Goal: Ask a question

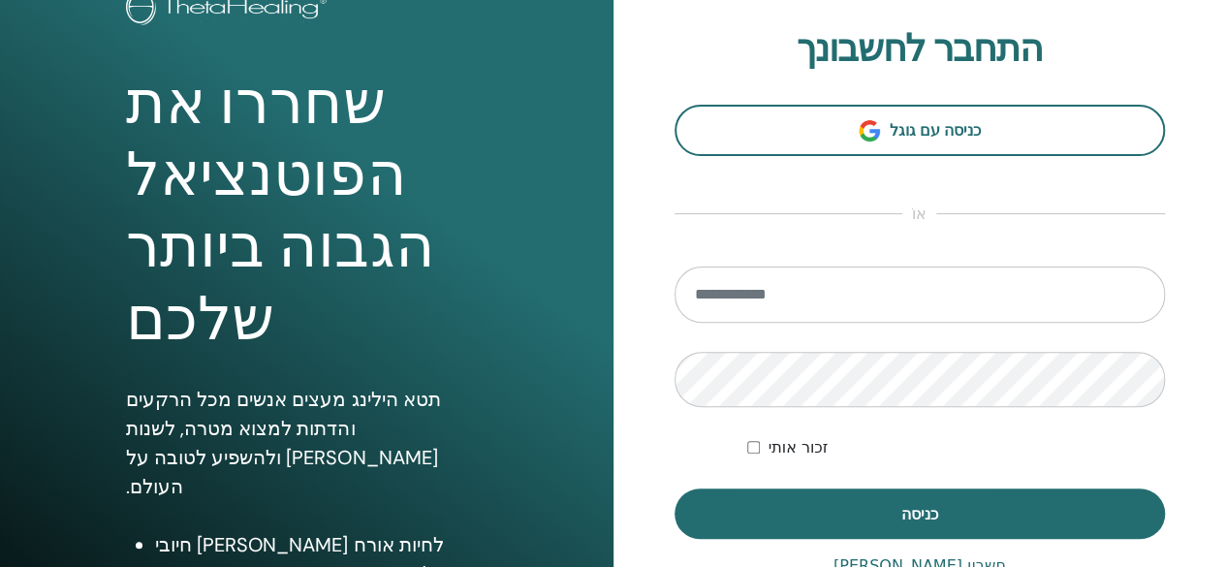
scroll to position [141, 0]
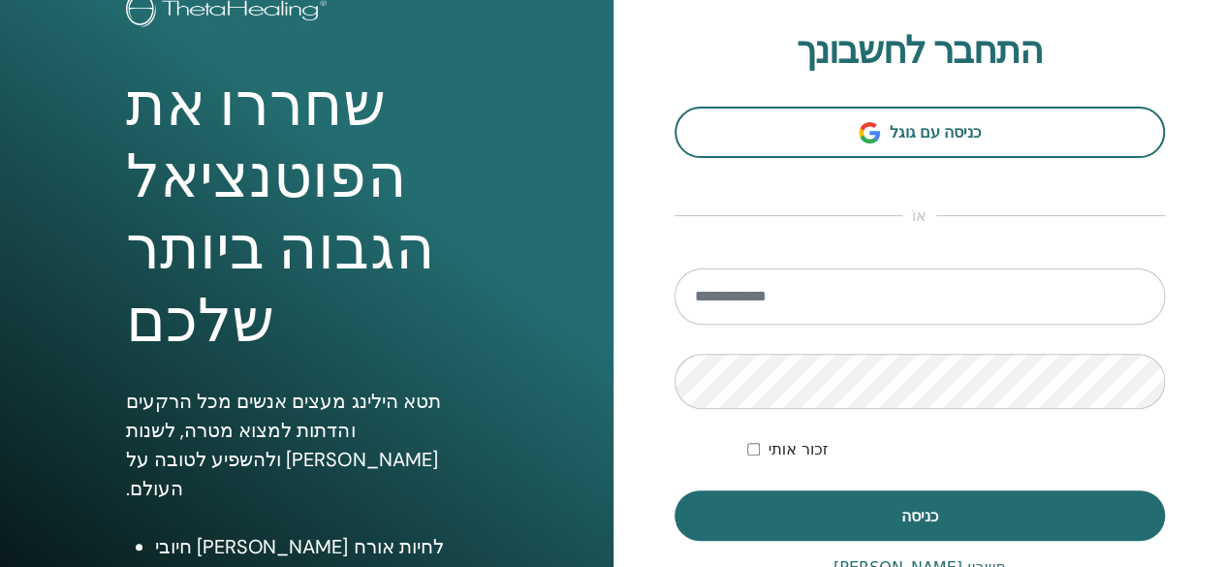
click at [819, 292] on input "email" at bounding box center [919, 296] width 491 height 56
type input "**********"
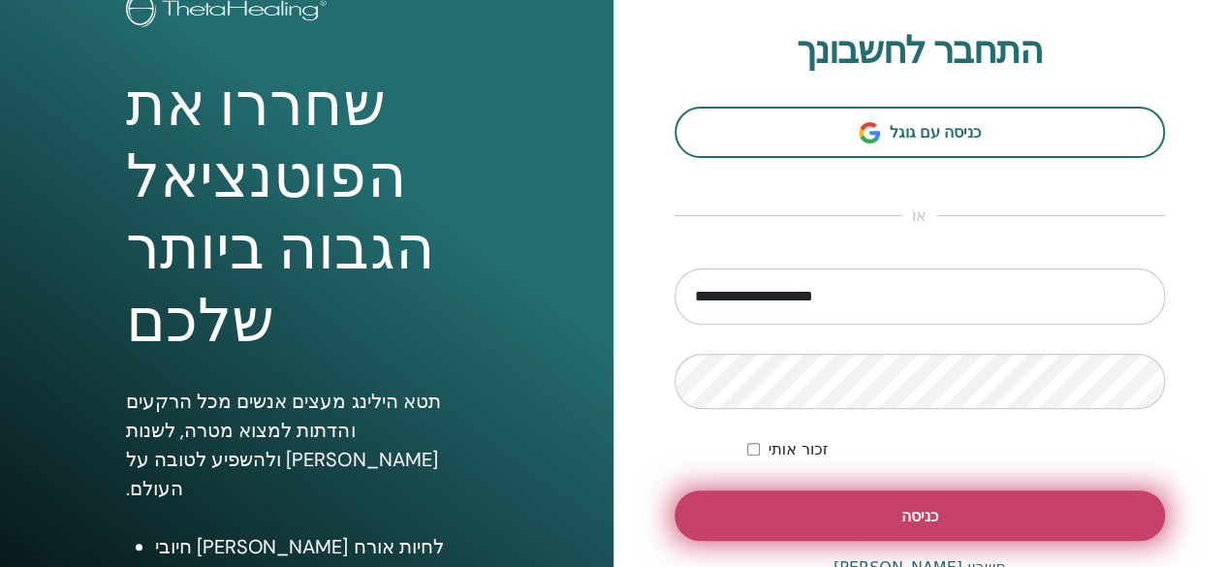
click at [852, 520] on button "כניסה" at bounding box center [919, 515] width 491 height 50
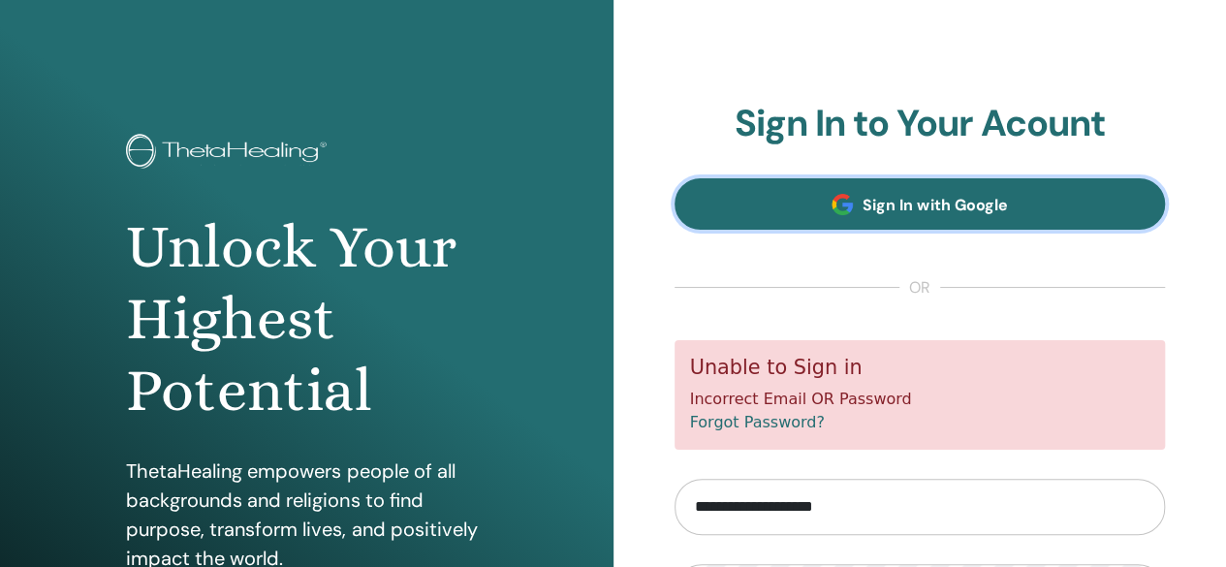
click at [897, 214] on span "Sign In with Google" at bounding box center [934, 205] width 144 height 20
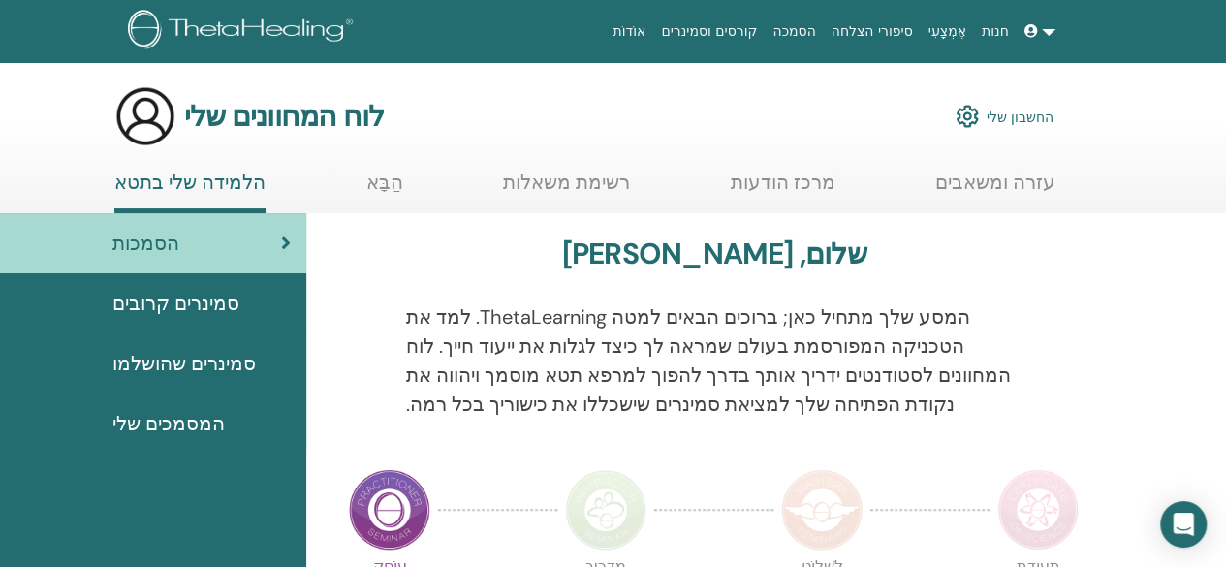
click at [1003, 116] on font "החשבון שלי" at bounding box center [1019, 117] width 67 height 17
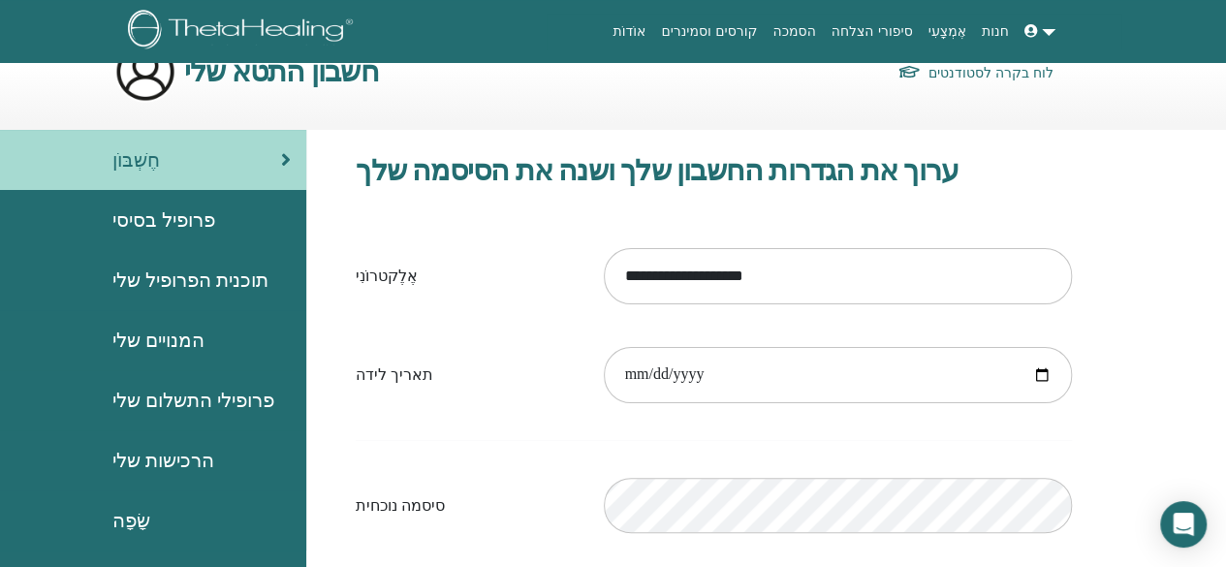
scroll to position [42, 0]
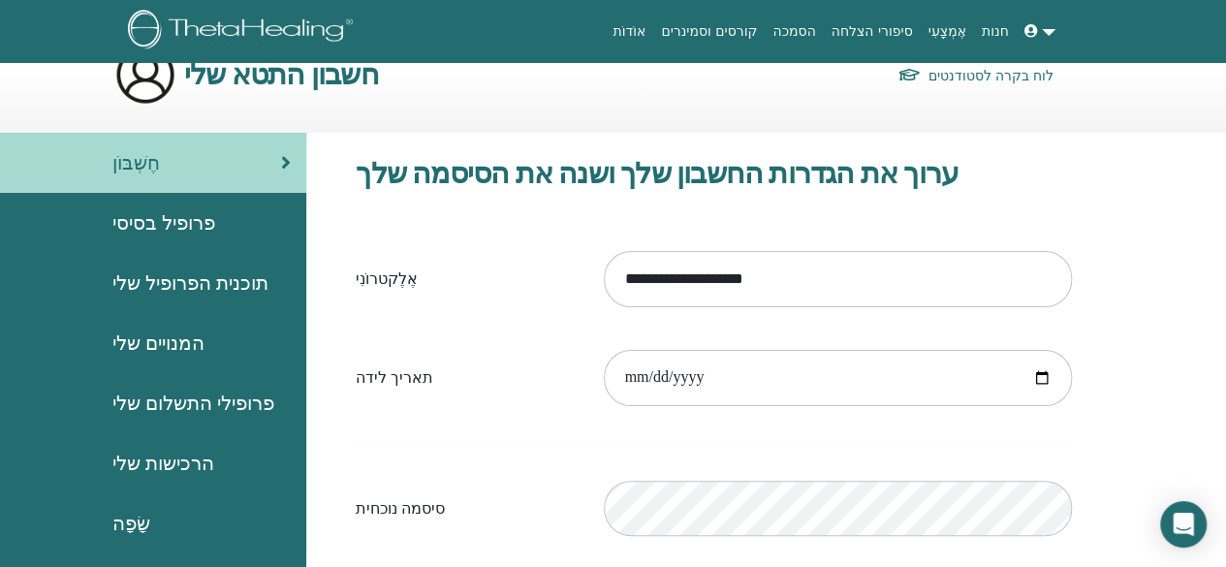
click at [195, 220] on font "פרופיל בסיסי" at bounding box center [163, 222] width 103 height 25
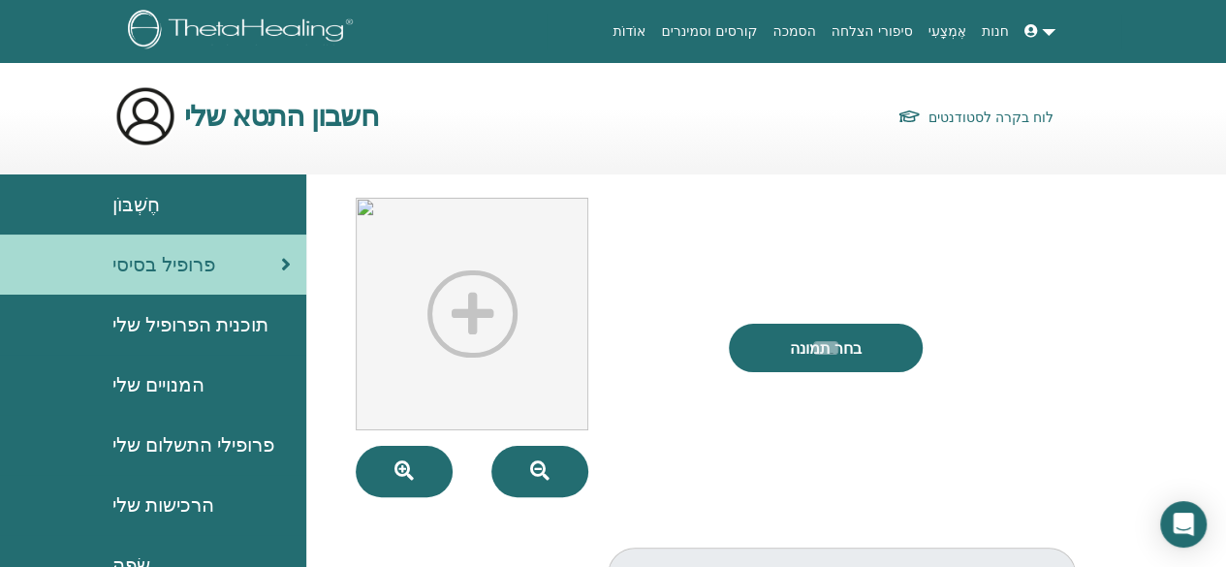
click at [246, 127] on font "חשבון התטא שלי" at bounding box center [281, 116] width 195 height 38
click at [279, 259] on div "פרופיל בסיסי" at bounding box center [153, 264] width 275 height 29
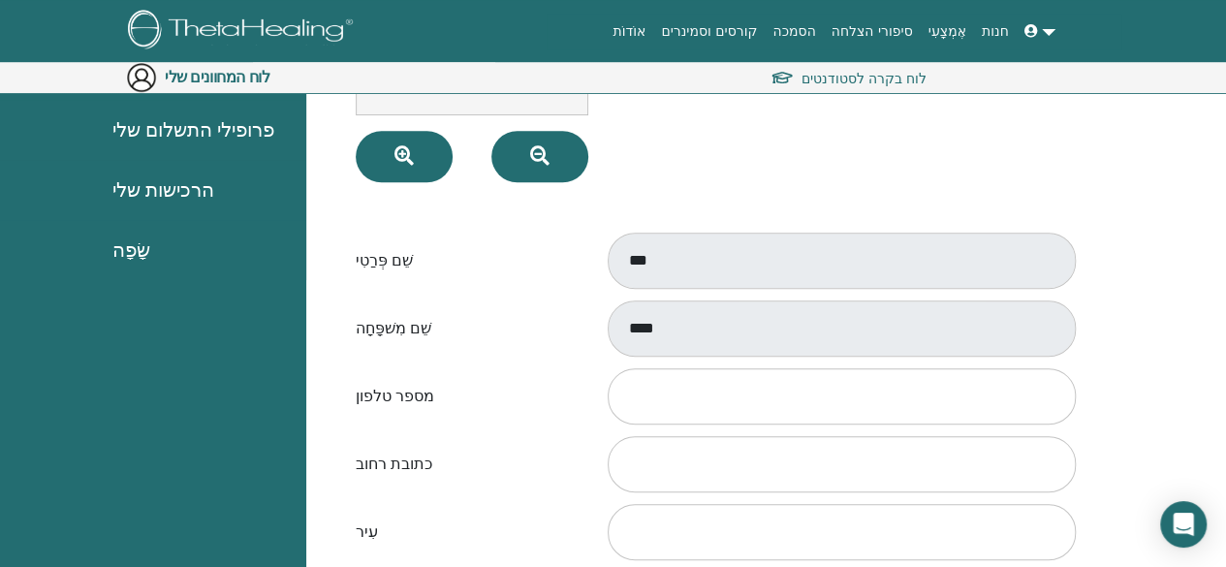
scroll to position [349, 0]
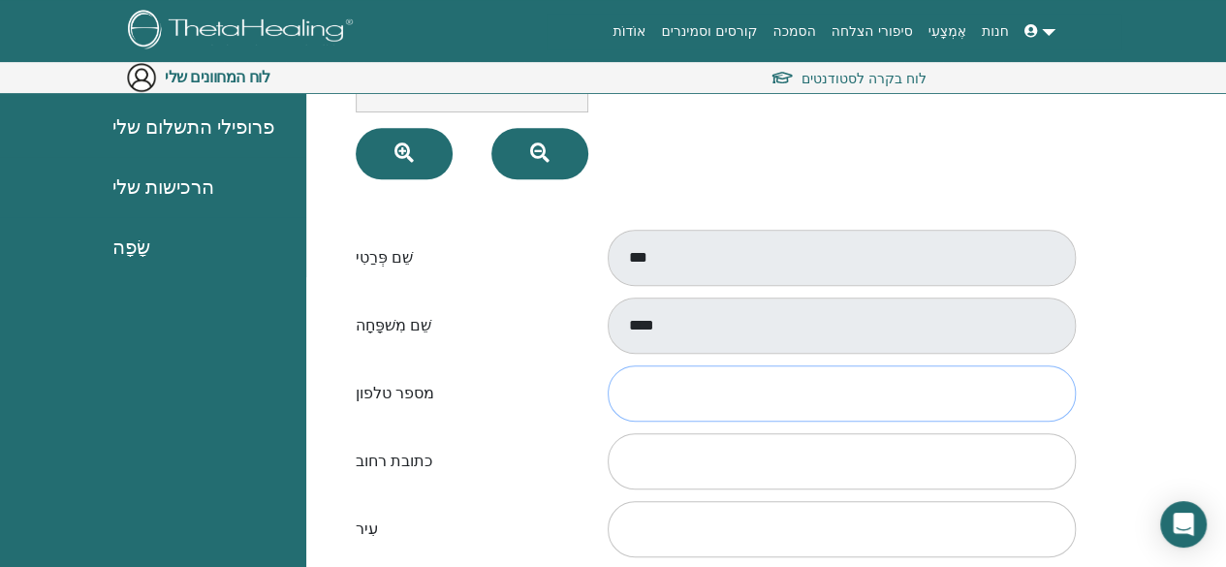
click at [641, 379] on input "מספר טלפון" at bounding box center [842, 393] width 468 height 56
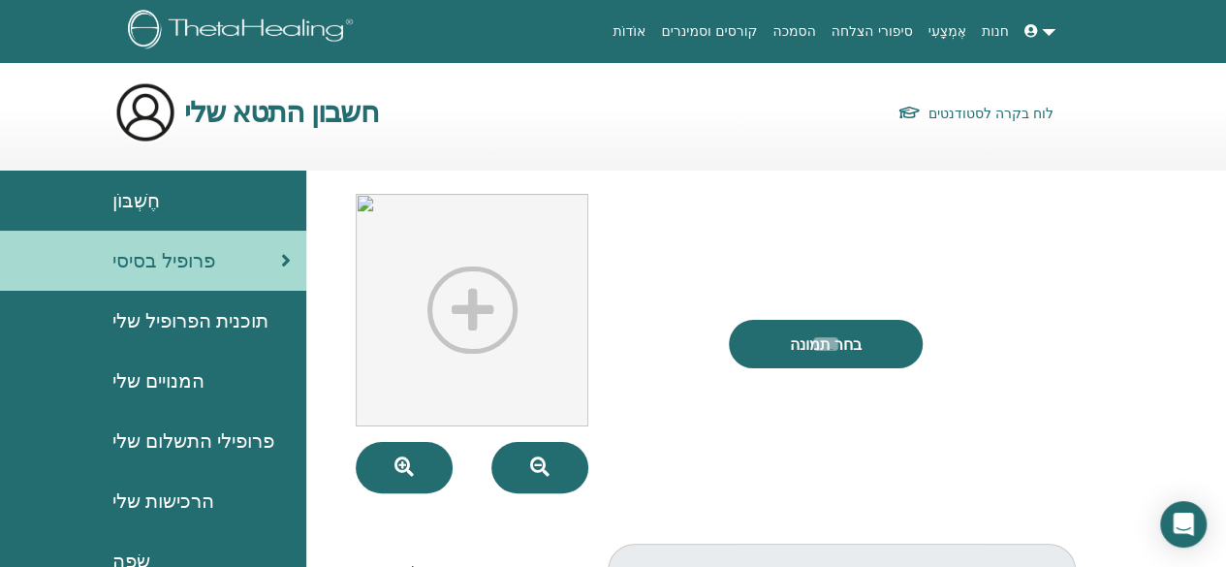
scroll to position [1, 0]
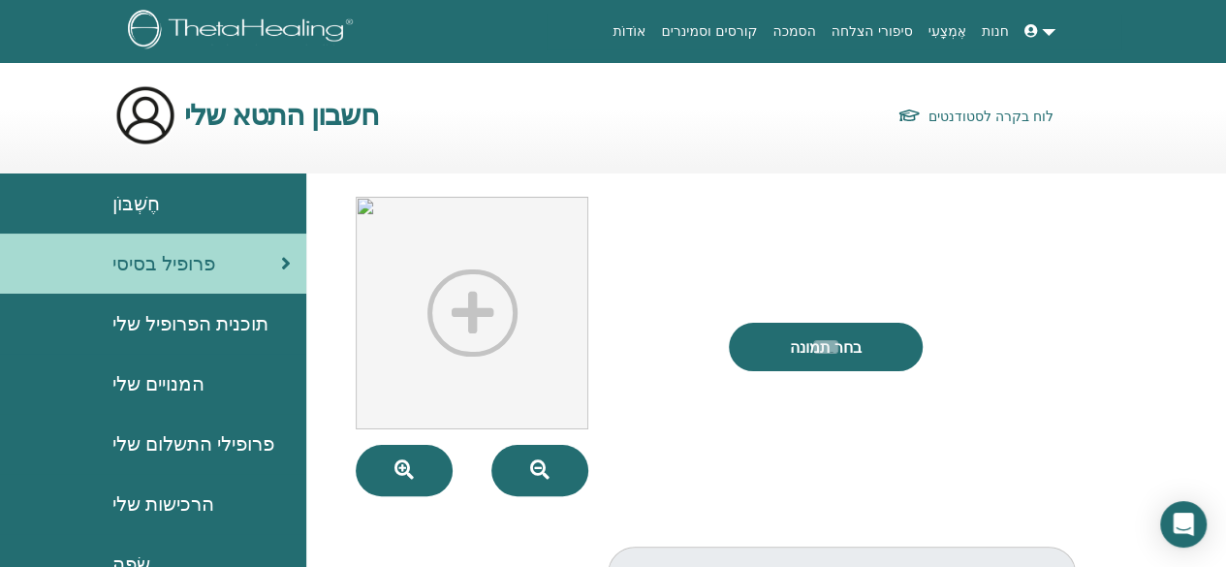
click at [183, 211] on div "חֶשְׁבּוֹן" at bounding box center [153, 203] width 275 height 29
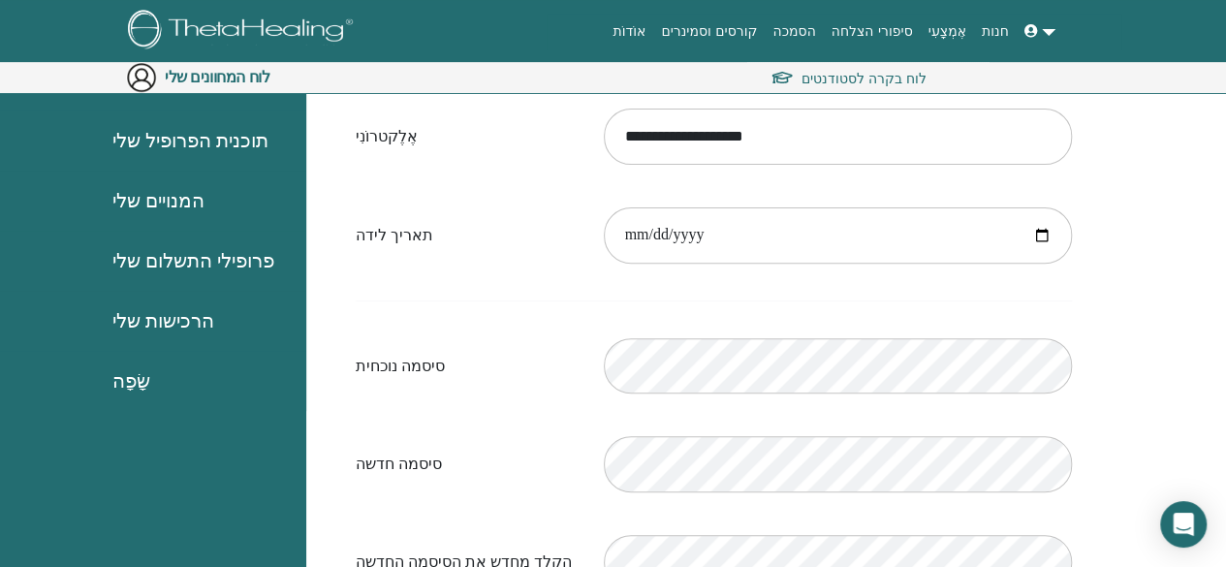
scroll to position [248, 0]
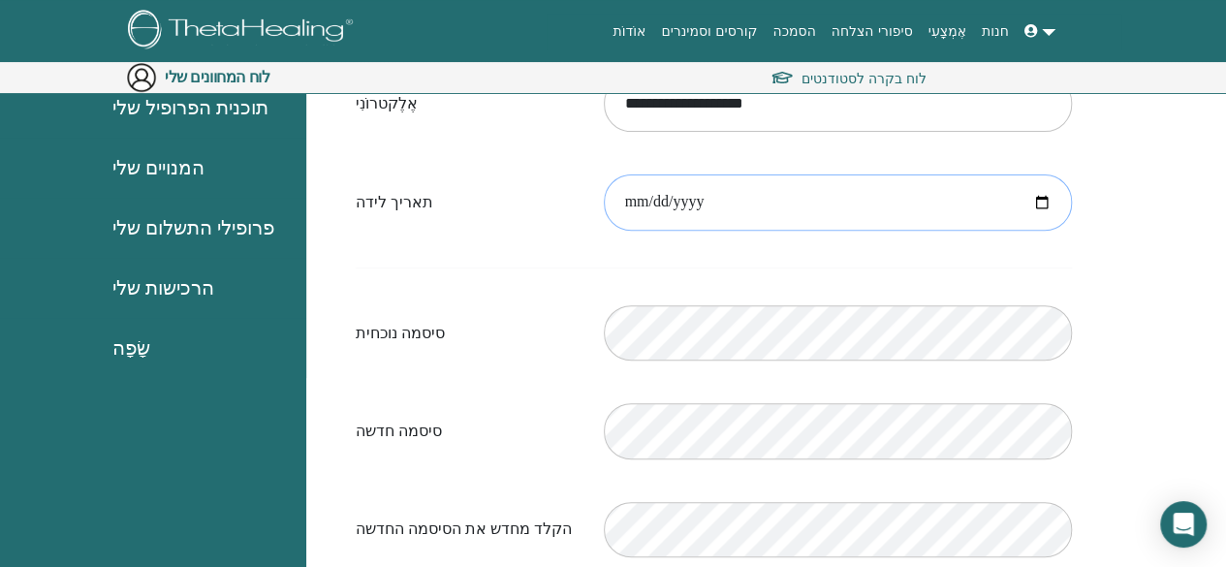
click at [740, 203] on input "date" at bounding box center [838, 202] width 468 height 56
click at [624, 199] on input "date" at bounding box center [838, 202] width 468 height 56
click at [975, 202] on input "date" at bounding box center [838, 202] width 468 height 56
click at [636, 200] on input "date" at bounding box center [838, 202] width 468 height 56
type input "**********"
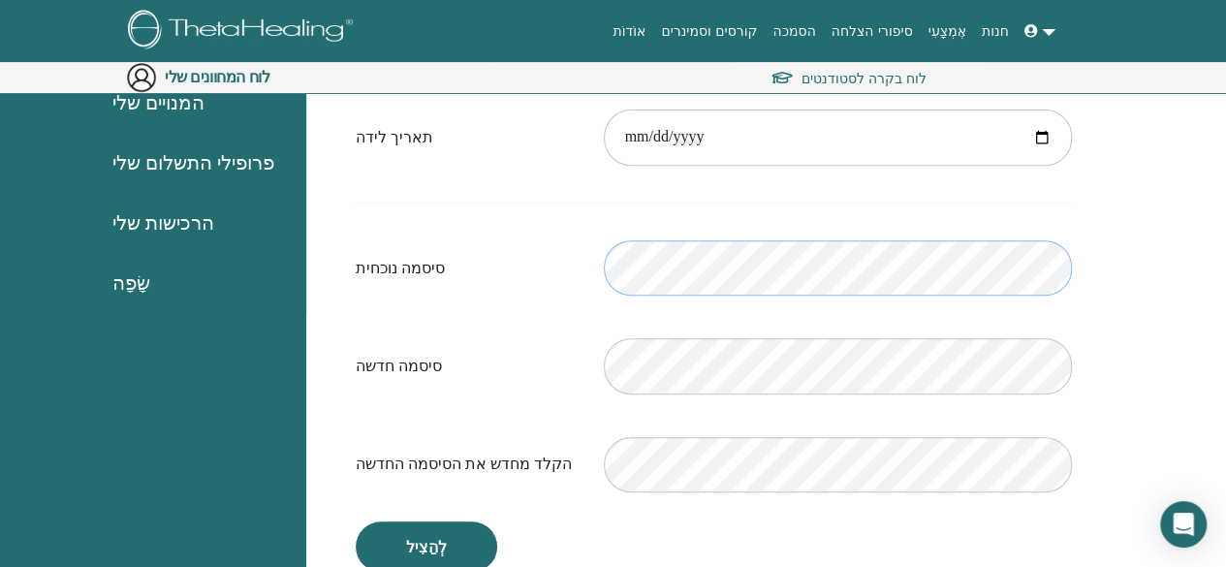
scroll to position [314, 0]
click at [1043, 32] on link at bounding box center [1039, 32] width 47 height 36
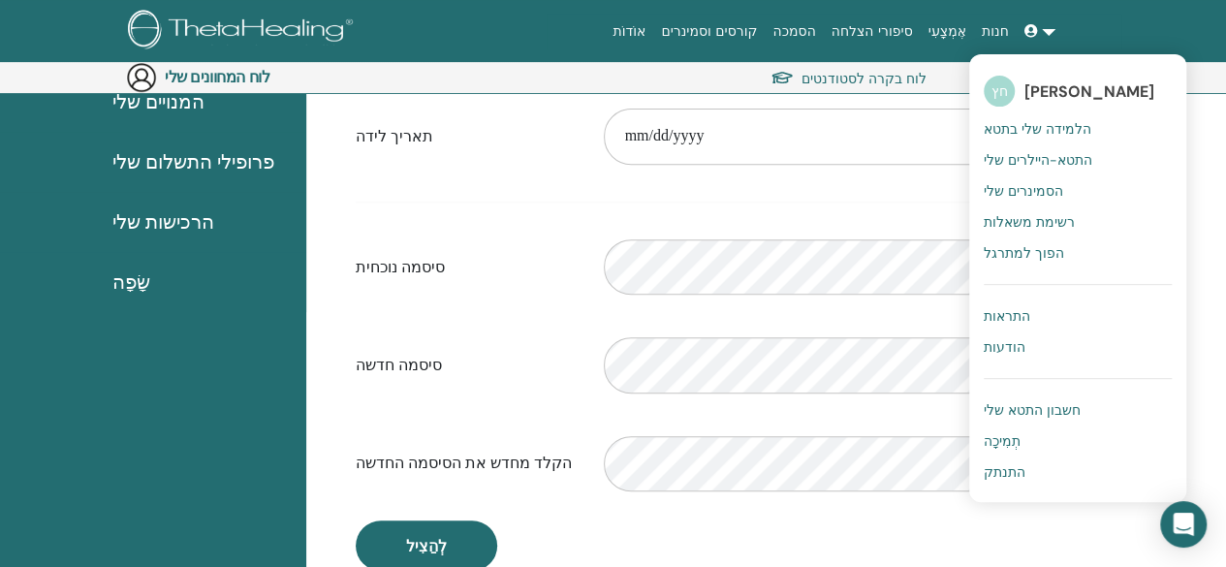
click at [1041, 86] on font "[PERSON_NAME]" at bounding box center [1089, 91] width 130 height 20
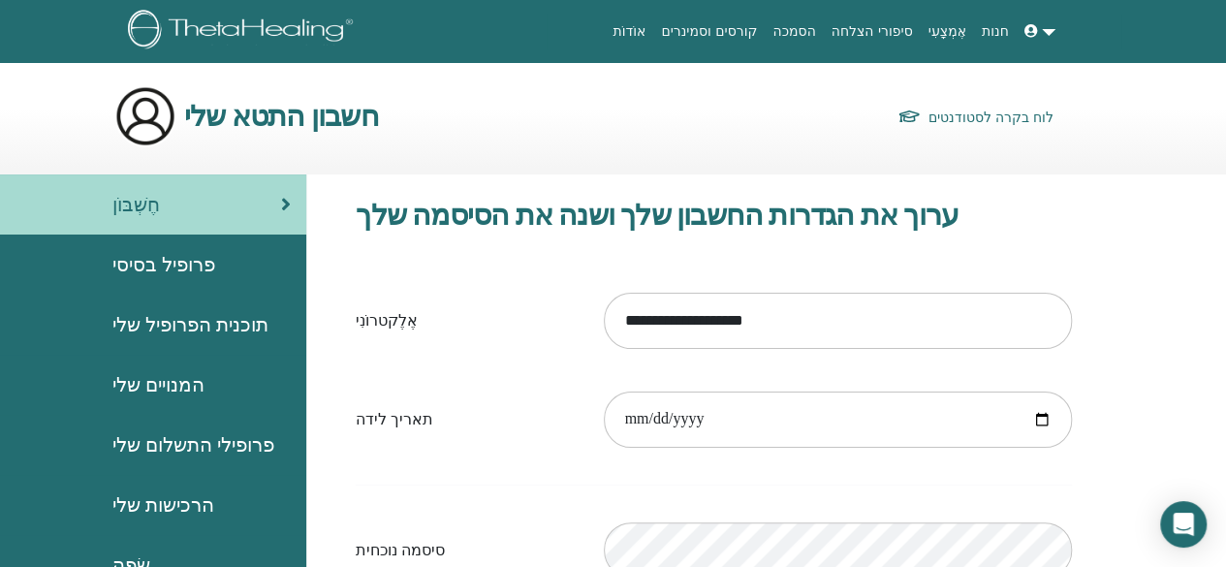
click at [1044, 32] on link at bounding box center [1039, 32] width 47 height 36
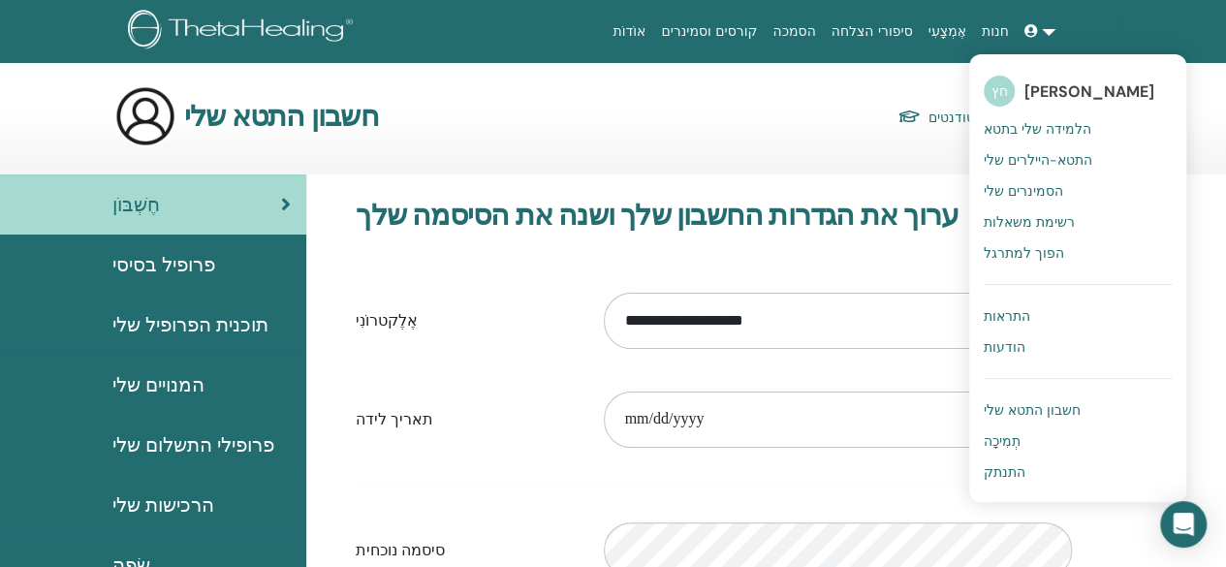
click at [1033, 410] on font "חשבון התטא שלי" at bounding box center [1031, 409] width 97 height 17
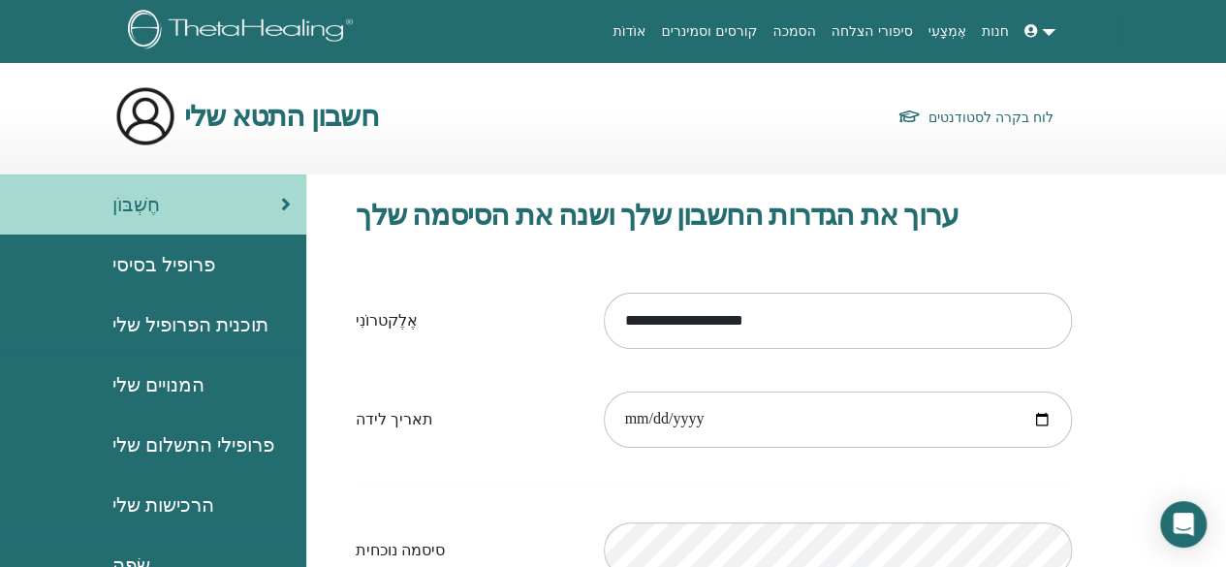
click at [178, 262] on font "פרופיל בסיסי" at bounding box center [163, 264] width 103 height 25
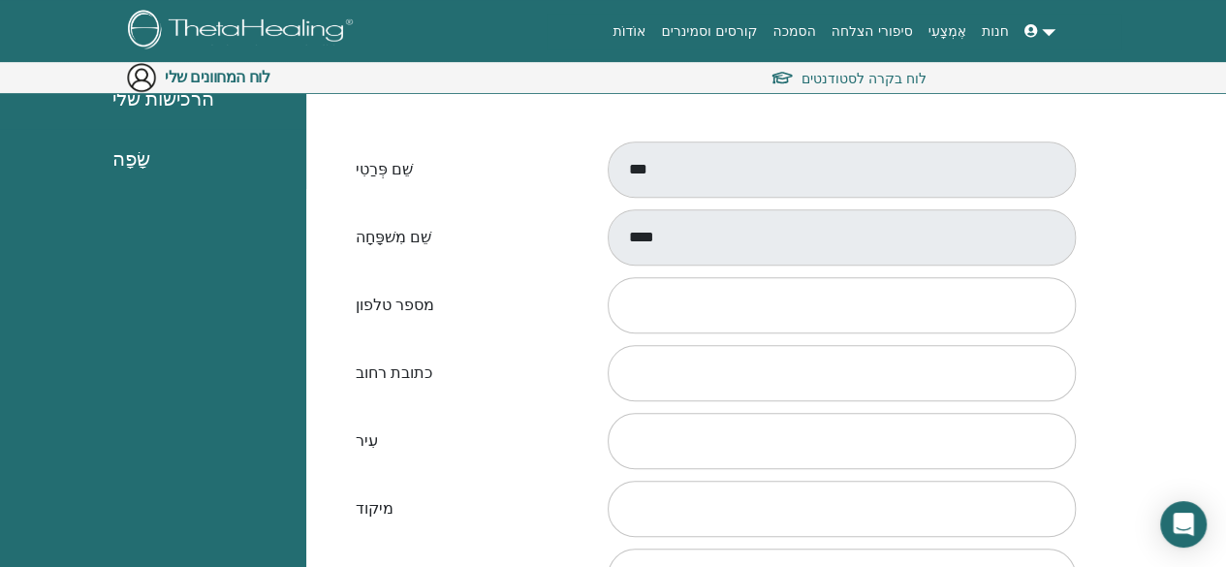
scroll to position [438, 0]
click at [214, 82] on font "לוח המחוונים שלי" at bounding box center [217, 77] width 105 height 20
click at [133, 77] on img at bounding box center [141, 77] width 31 height 31
click at [1179, 522] on icon "פתח את מסנג'ר האינטרקום" at bounding box center [1182, 524] width 22 height 25
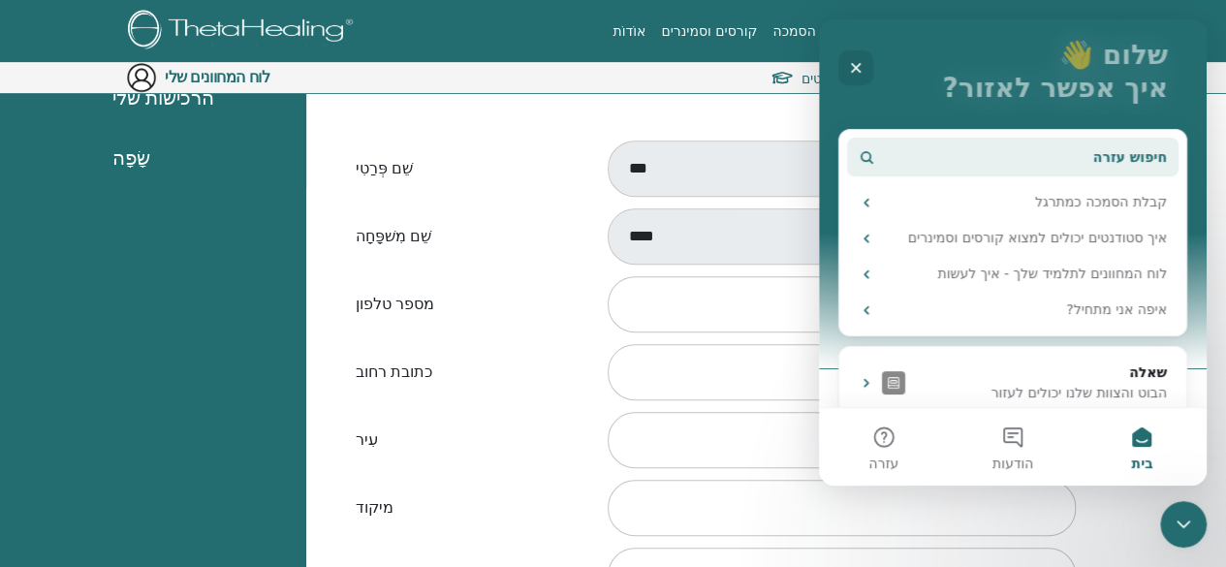
scroll to position [139, 0]
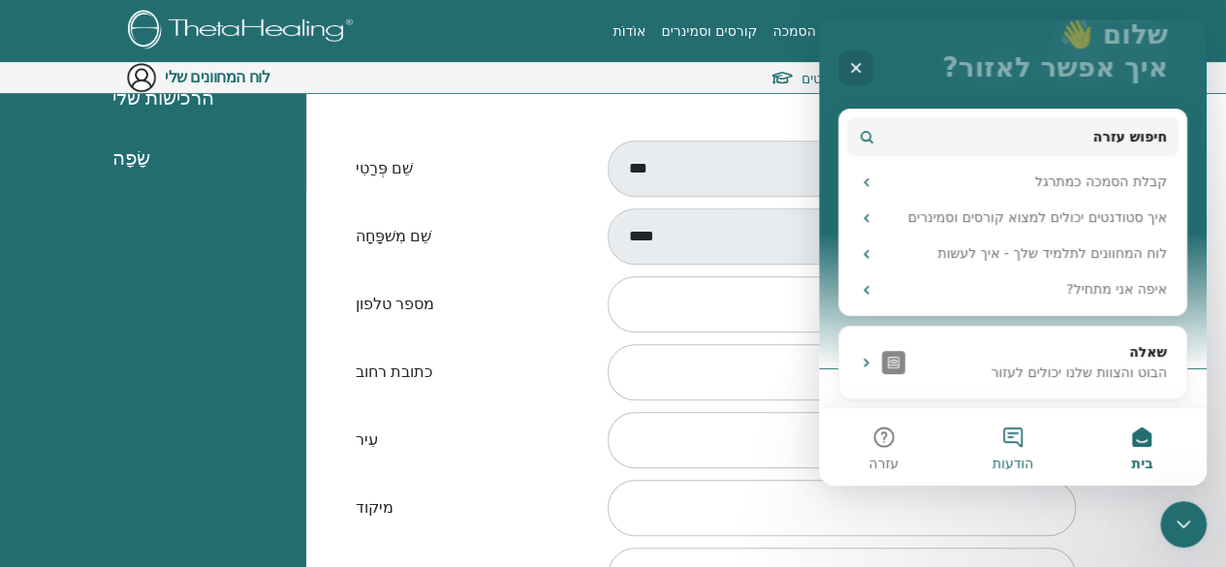
click at [1017, 436] on button "הודעות" at bounding box center [1012, 447] width 129 height 78
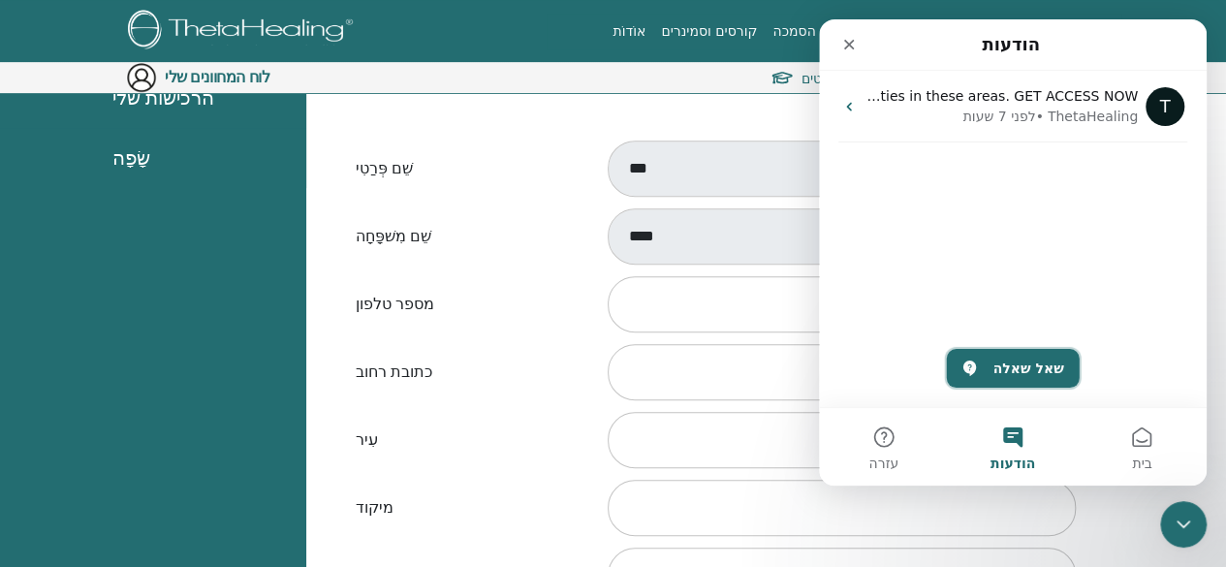
click at [1014, 369] on button "שאל שאלה" at bounding box center [1012, 368] width 133 height 39
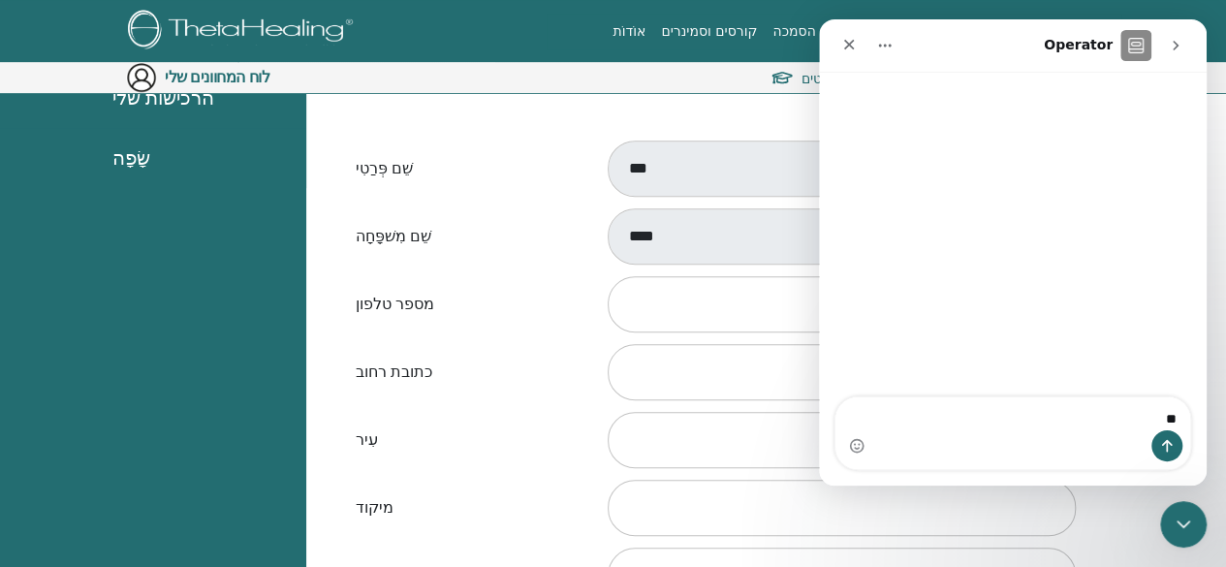
type textarea "*"
type textarea "**********"
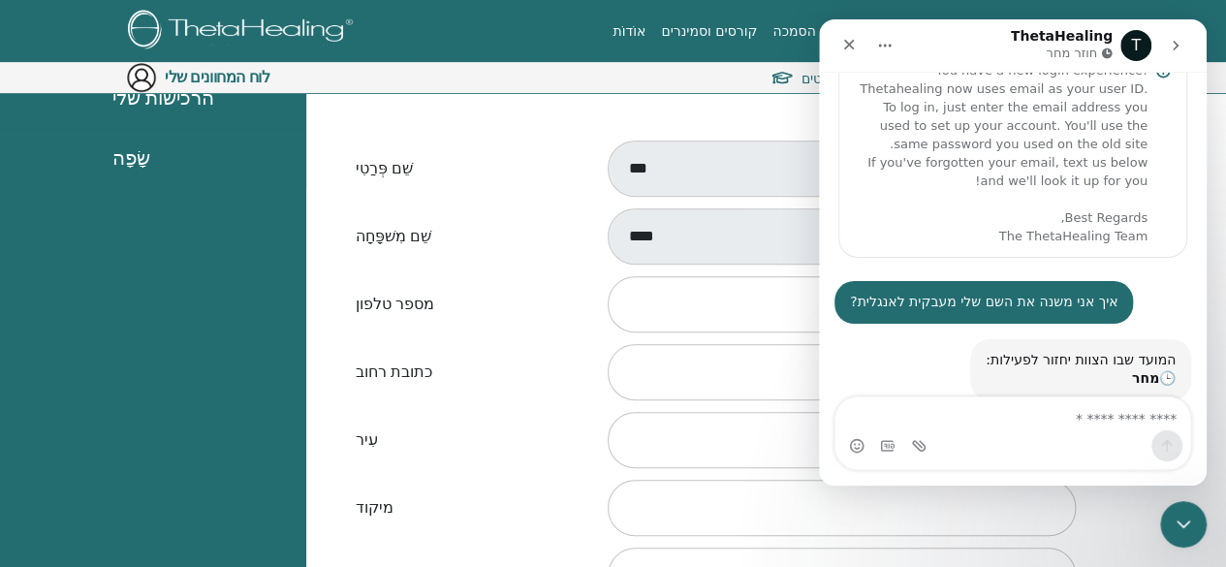
scroll to position [135, 0]
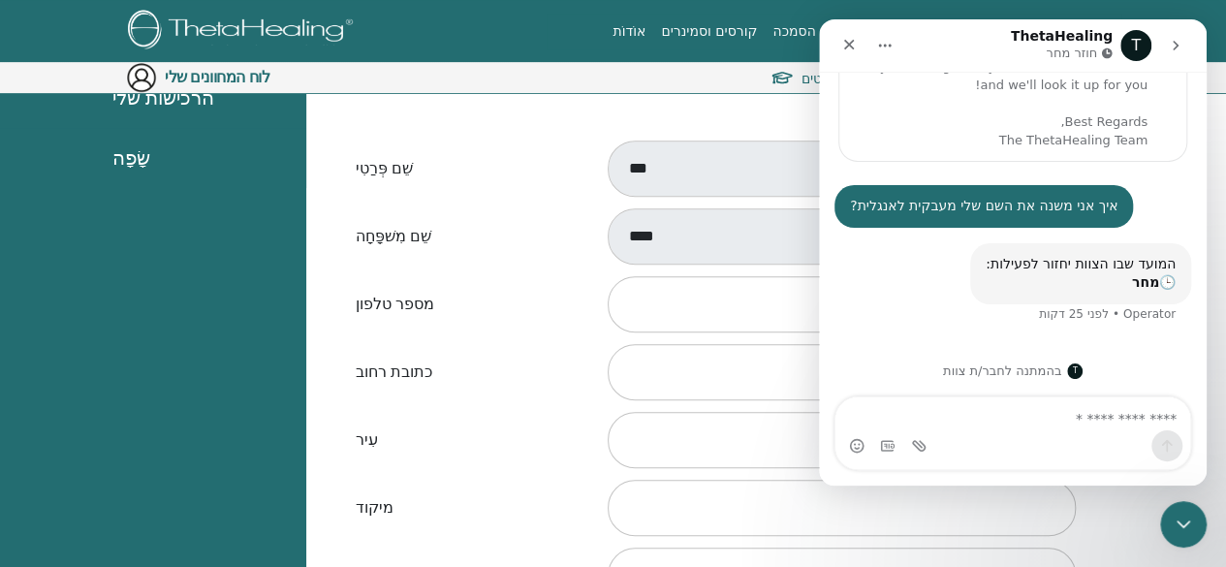
click at [526, 165] on label "שֵׁם פְּרַטִי" at bounding box center [465, 168] width 248 height 37
click at [850, 46] on icon "סגור" at bounding box center [849, 45] width 11 height 11
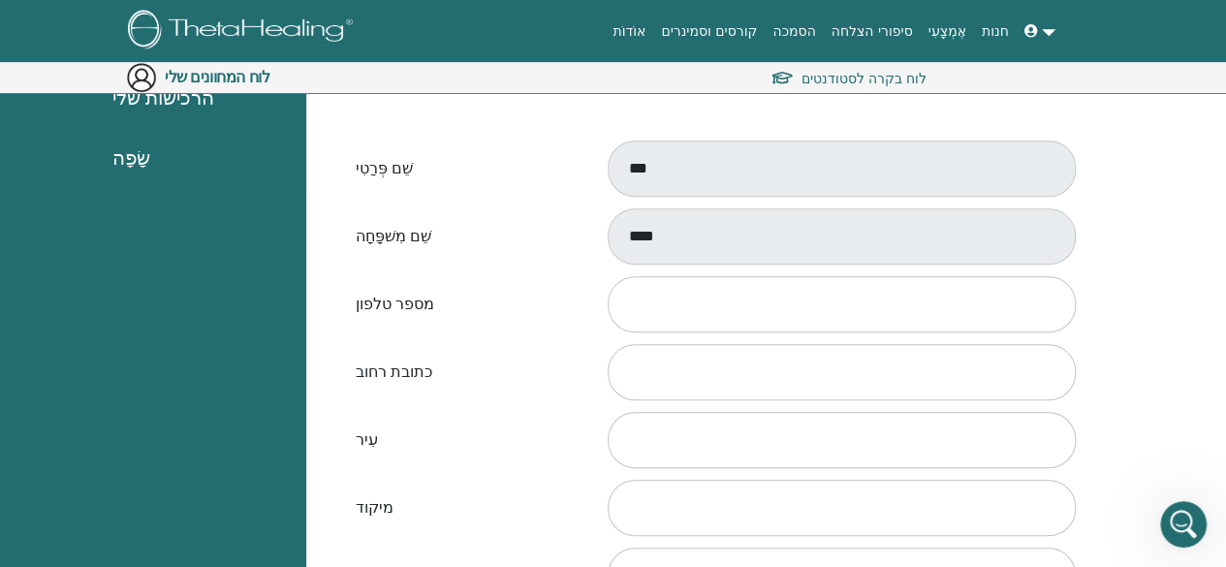
scroll to position [0, 0]
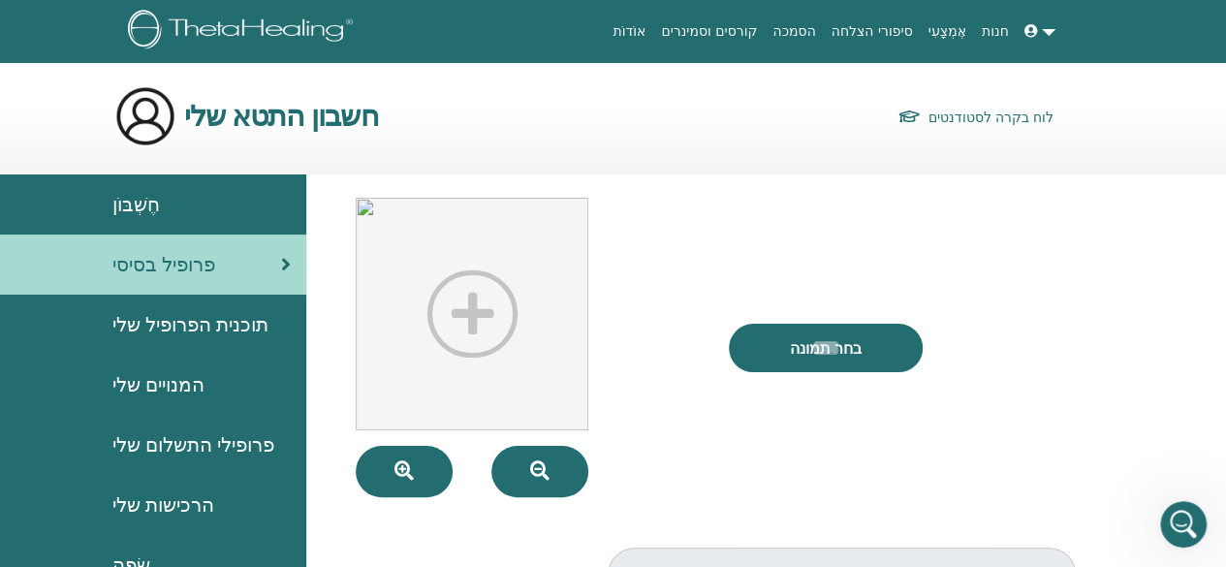
click at [135, 202] on font "חֶשְׁבּוֹן" at bounding box center [135, 204] width 47 height 25
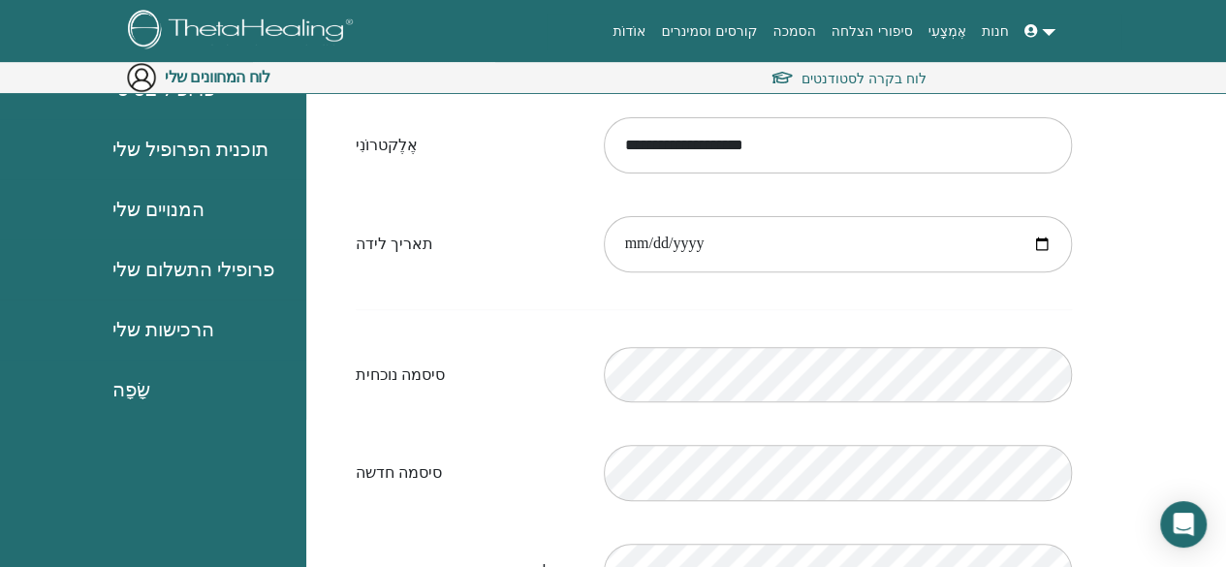
scroll to position [213, 0]
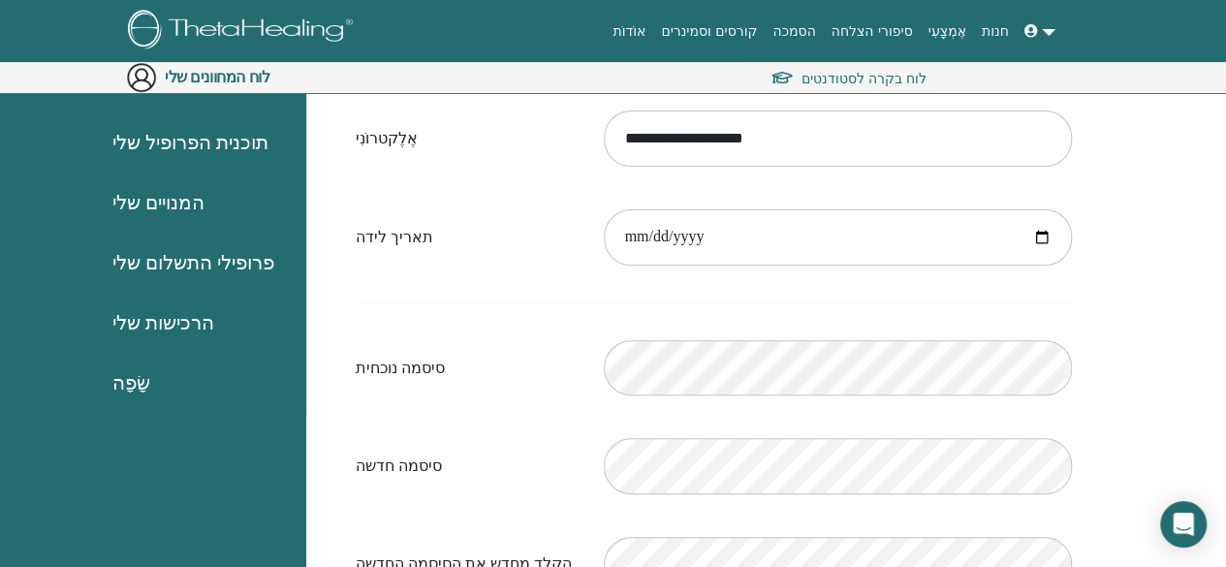
click at [872, 83] on font "לוח בקרה לסטודנטים" at bounding box center [863, 78] width 125 height 17
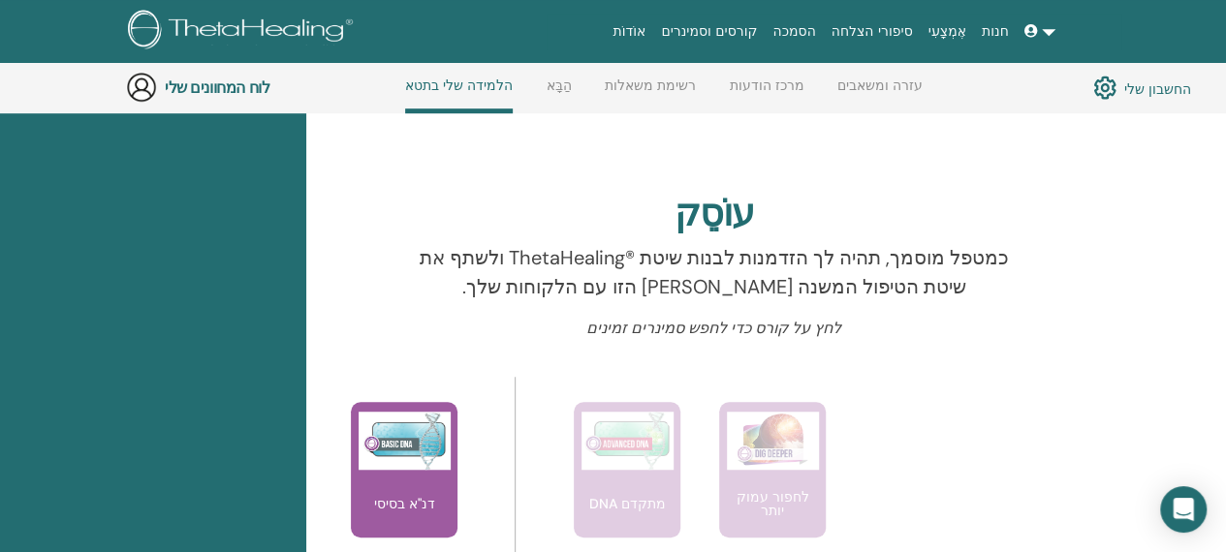
scroll to position [733, 0]
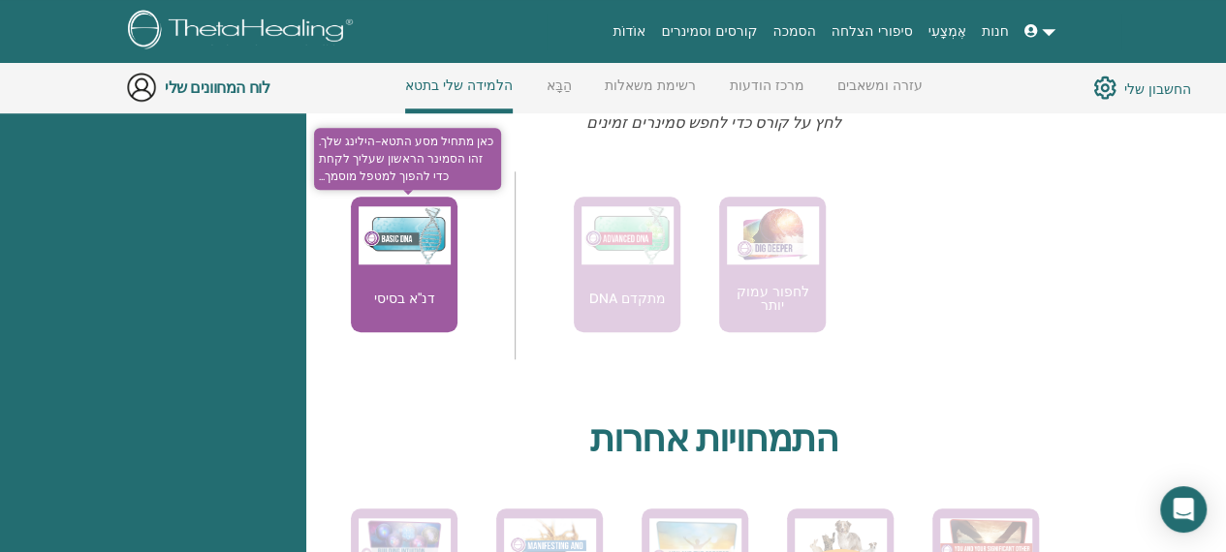
click at [380, 297] on font "דנ"א בסיסי" at bounding box center [404, 298] width 61 height 17
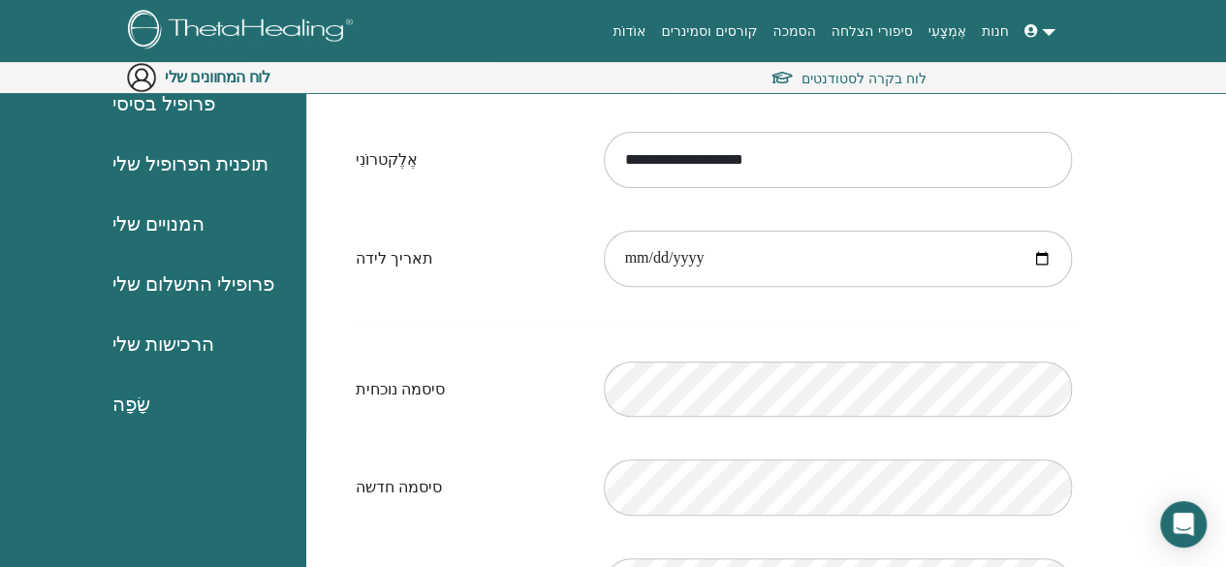
scroll to position [191, 0]
